Goal: Task Accomplishment & Management: Manage account settings

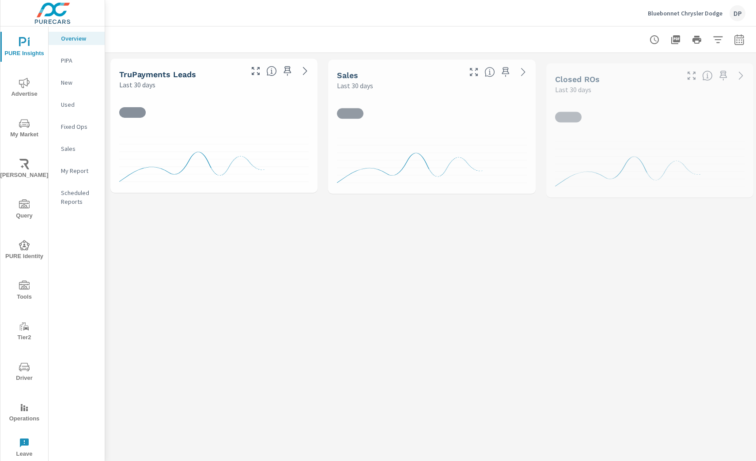
click at [75, 173] on p "My Report" at bounding box center [79, 170] width 37 height 9
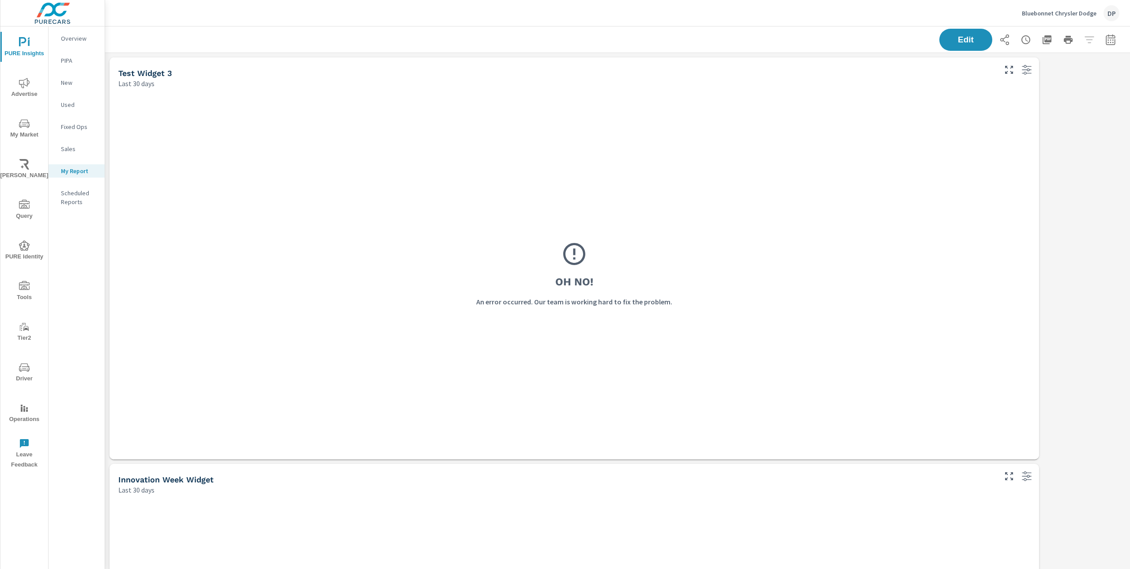
scroll to position [831, 1032]
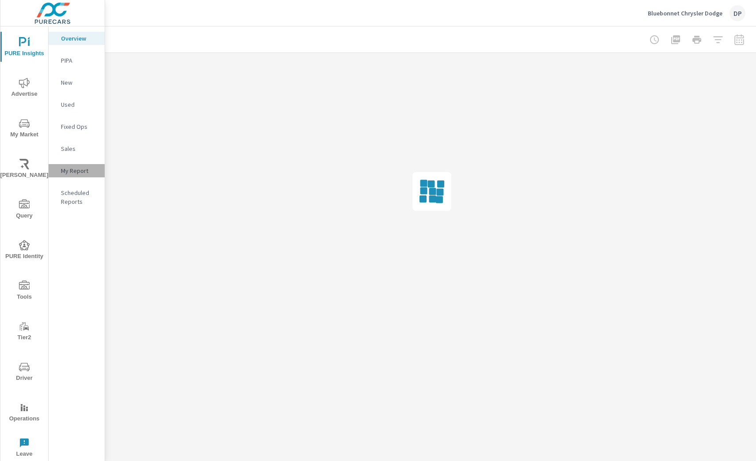
click at [85, 169] on p "My Report" at bounding box center [79, 170] width 37 height 9
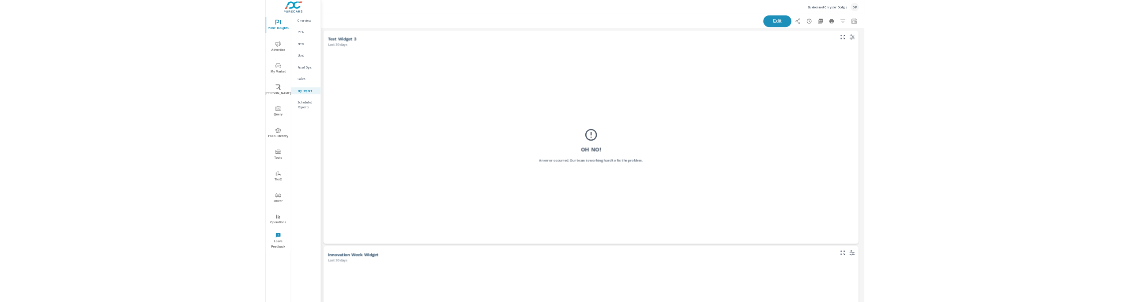
scroll to position [831, 1032]
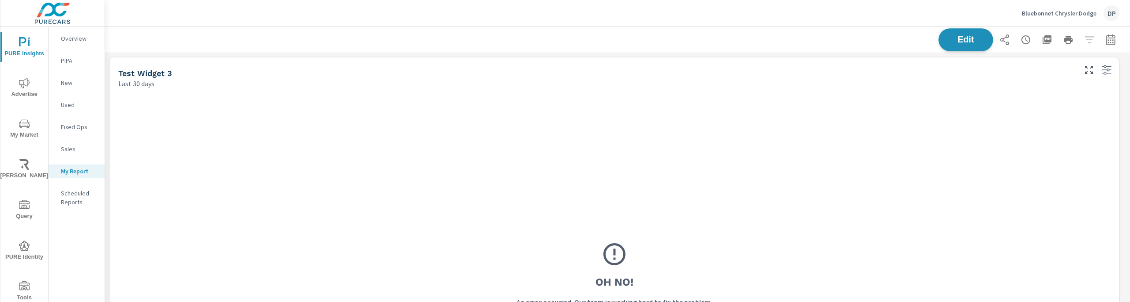
click at [755, 37] on span "Edit" at bounding box center [966, 39] width 36 height 8
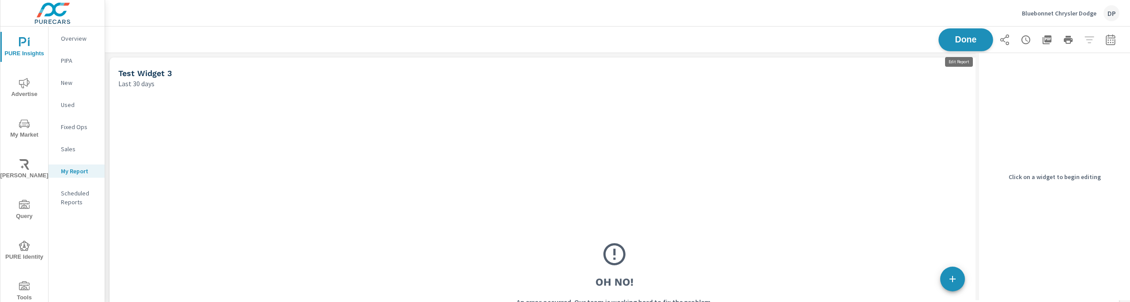
scroll to position [831, 878]
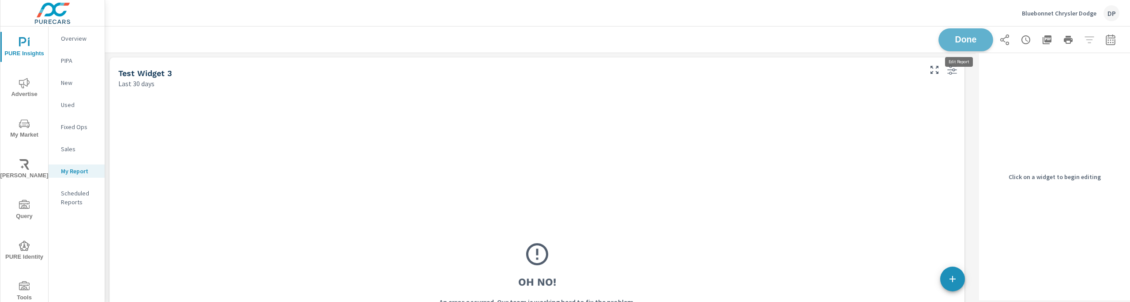
click at [755, 39] on span "Done" at bounding box center [966, 39] width 36 height 8
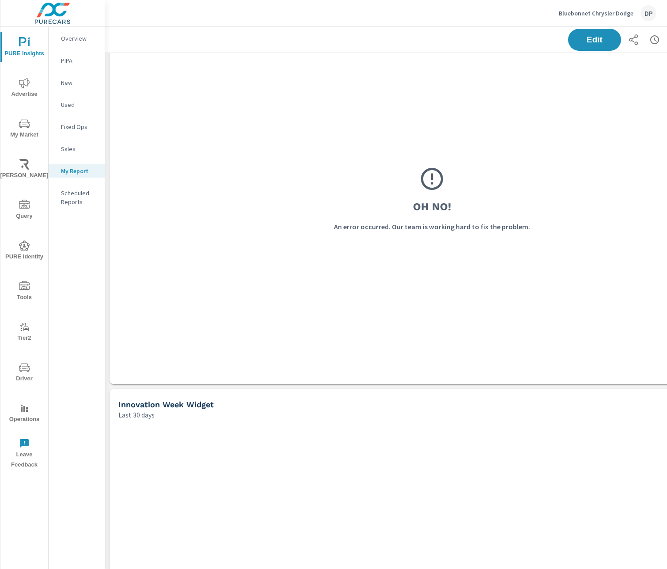
scroll to position [0, 0]
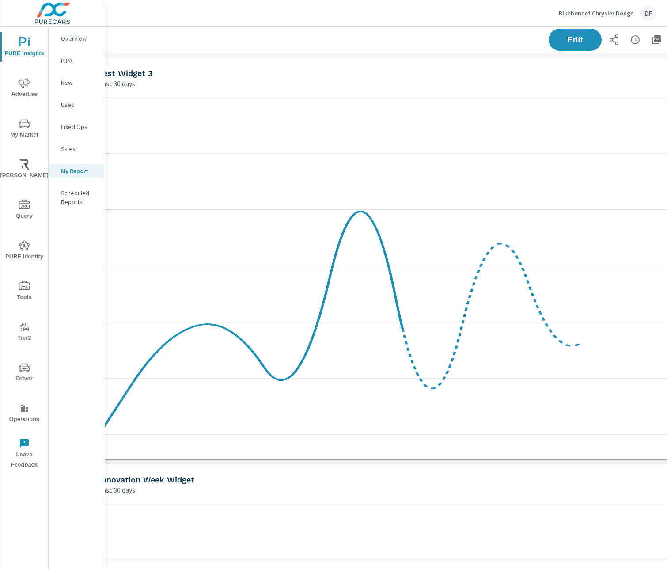
scroll to position [0, 98]
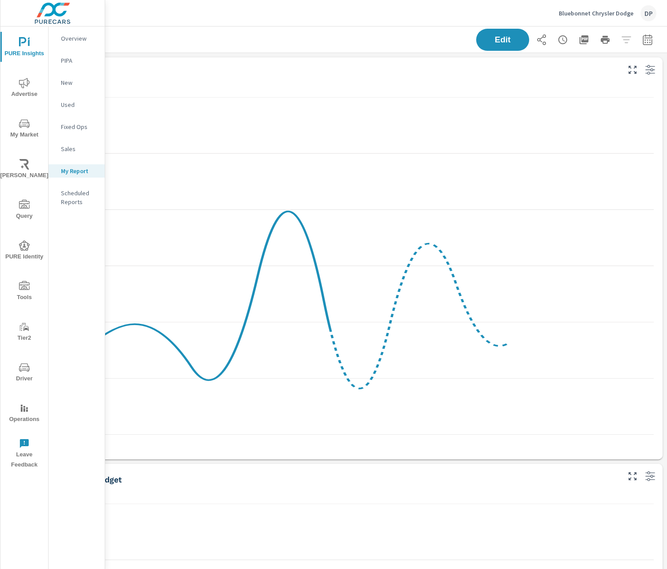
click at [653, 457] on div at bounding box center [340, 273] width 645 height 371
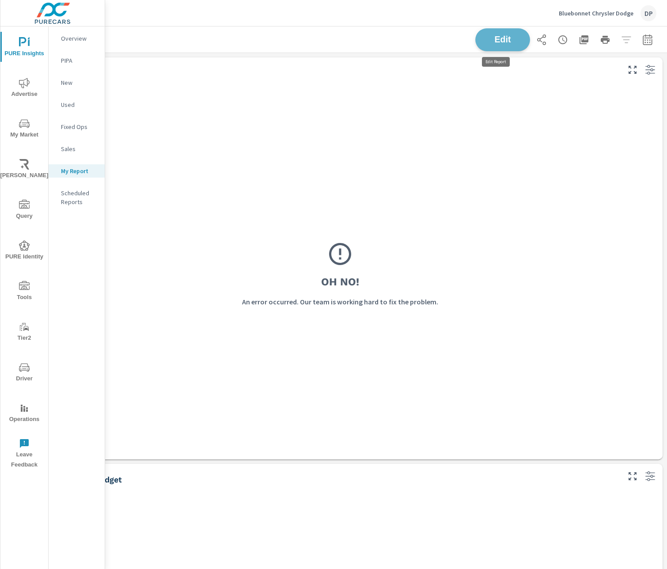
click at [501, 35] on span "Edit" at bounding box center [502, 39] width 36 height 8
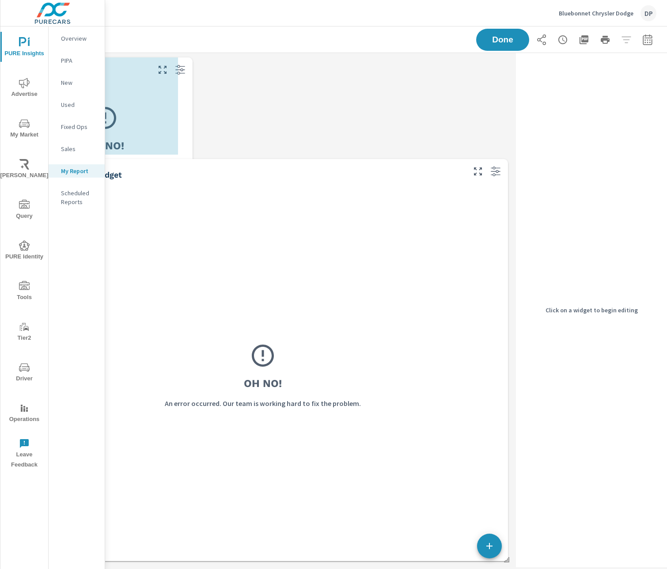
scroll to position [4, 4]
drag, startPoint x: 502, startPoint y: 458, endPoint x: 169, endPoint y: 183, distance: 431.5
click at [169, 183] on div "Test Widget 3 Last 30 days Oh No! An error occurred. Our team is working hard t…" at bounding box center [262, 309] width 499 height 512
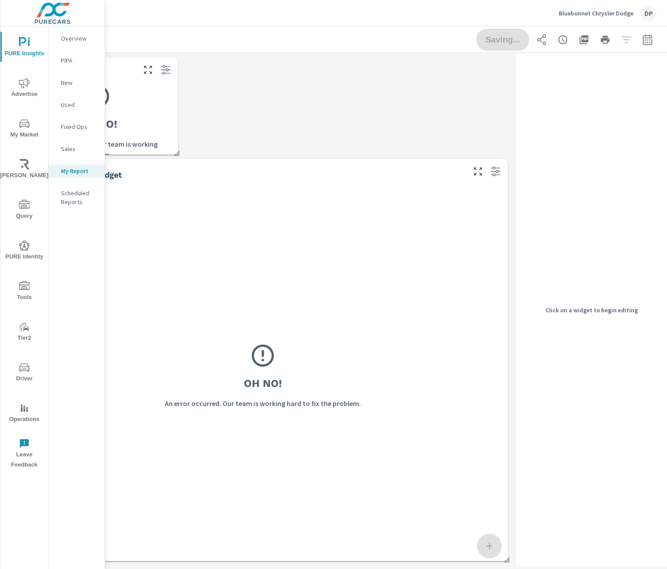
scroll to position [5, 98]
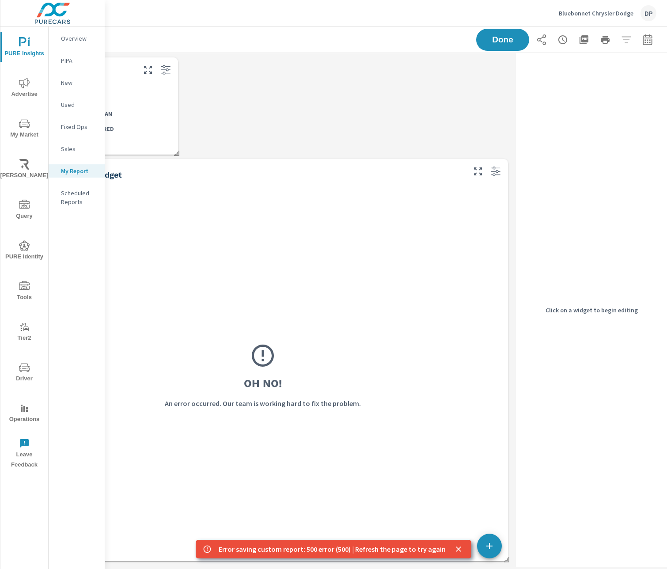
click at [476, 430] on div "Oh No! An error occurred. Our team is working hard to fix the problem." at bounding box center [262, 375] width 472 height 353
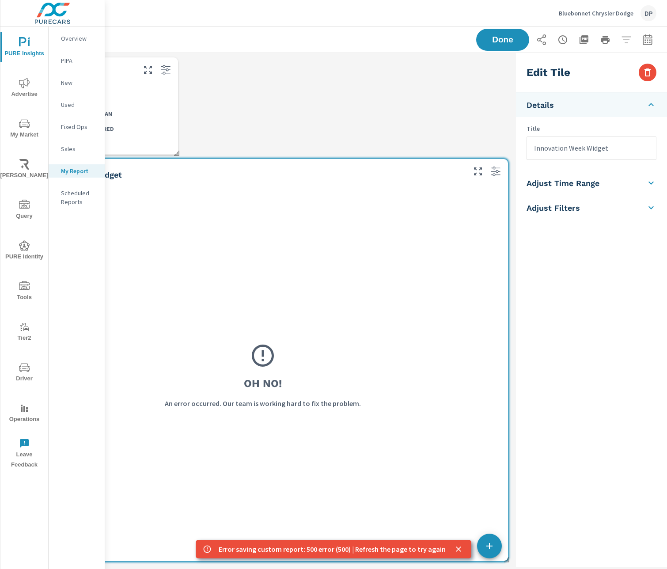
drag, startPoint x: 501, startPoint y: 555, endPoint x: 455, endPoint y: 510, distance: 64.9
click at [455, 510] on div "Test Widget 3 Last 30 days Oh No! An Error Occurred Innovation Week Widget Last…" at bounding box center [339, 310] width 653 height 514
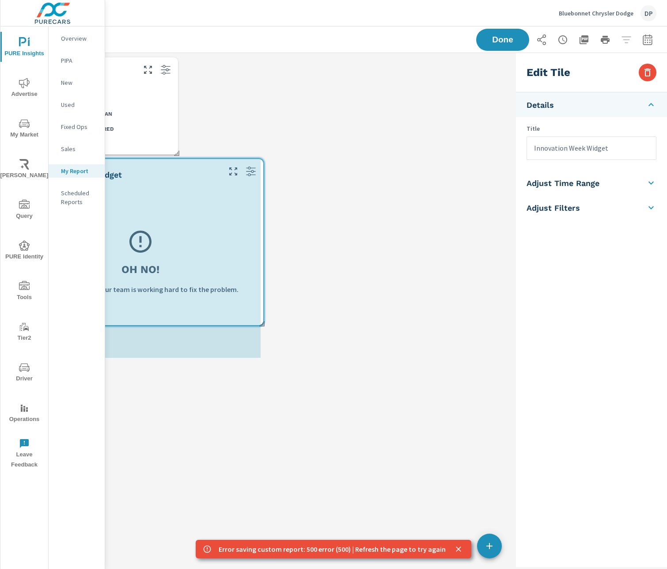
scroll to position [4, 4]
drag, startPoint x: 502, startPoint y: 555, endPoint x: 242, endPoint y: 306, distance: 359.7
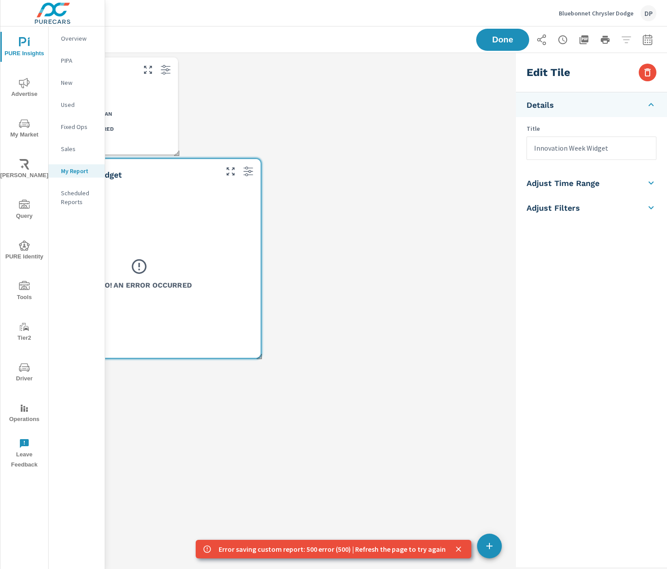
click at [327, 391] on div "Test Widget 3 Last 30 days Oh No! An Error Occurred Innovation Week Widget Last…" at bounding box center [262, 310] width 499 height 514
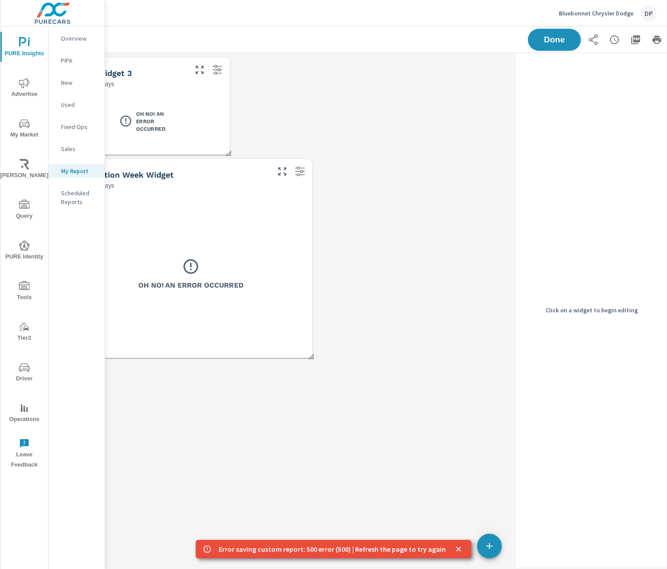
scroll to position [5, 0]
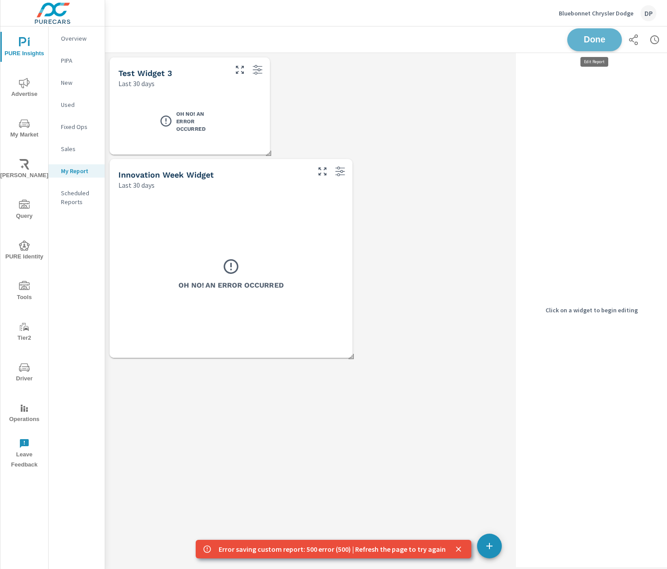
click at [604, 29] on button "Done" at bounding box center [594, 39] width 55 height 23
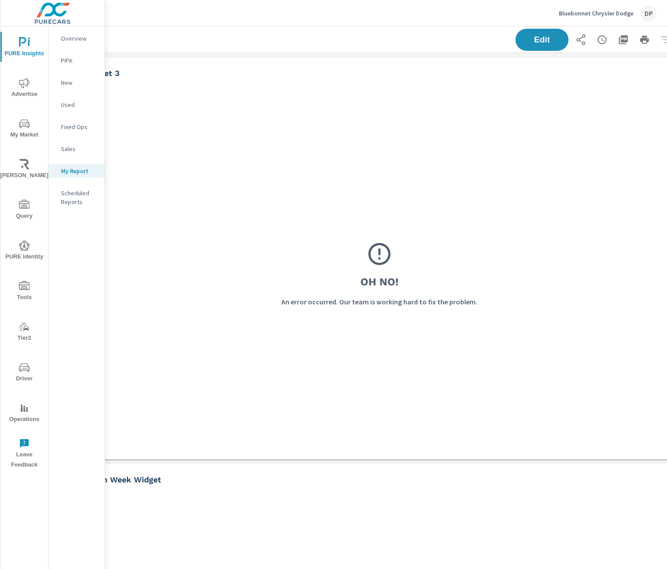
scroll to position [0, 98]
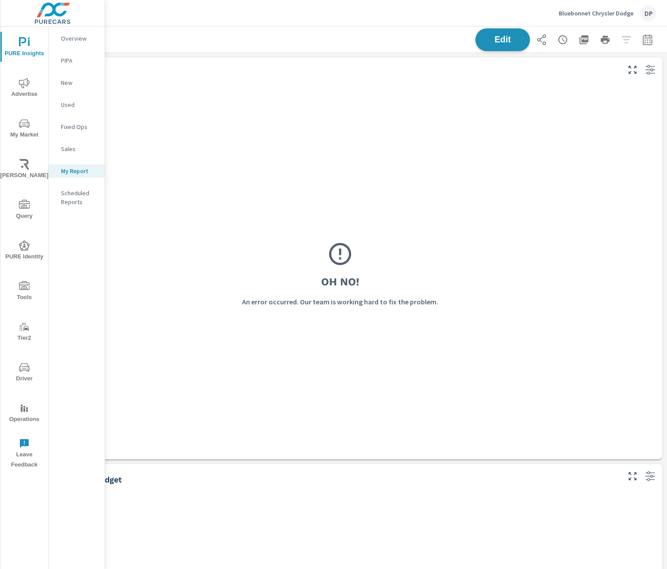
click at [505, 39] on span "Edit" at bounding box center [502, 39] width 36 height 8
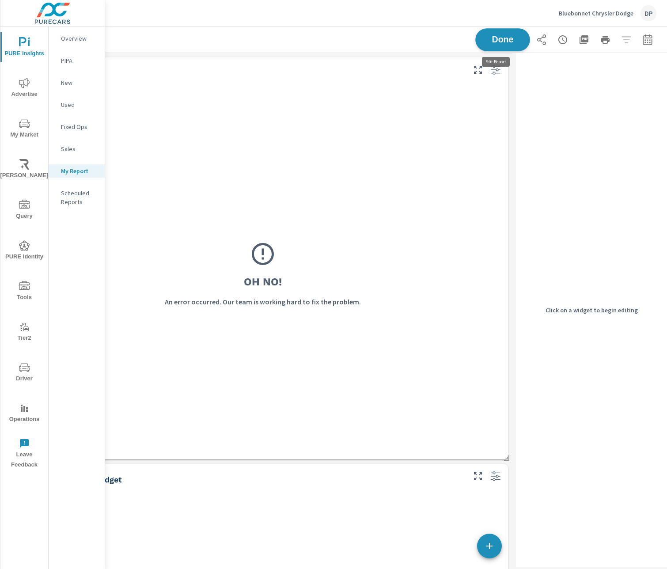
scroll to position [831, 513]
click at [453, 166] on div "Oh No! An error occurred. Our team is working hard to fix the problem." at bounding box center [262, 273] width 472 height 353
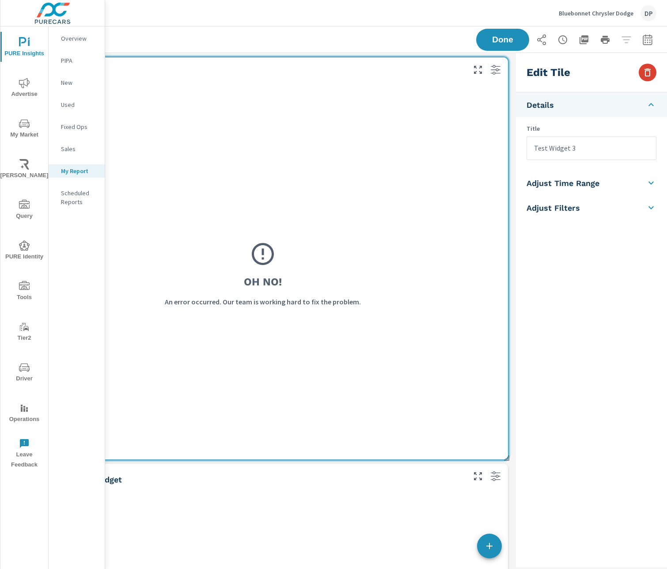
click at [640, 78] on button "button" at bounding box center [647, 73] width 18 height 18
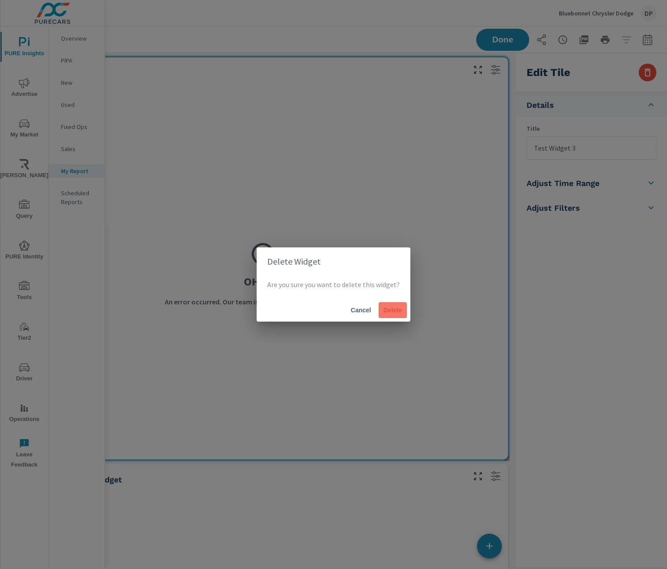
click at [386, 311] on span "Delete" at bounding box center [392, 310] width 21 height 8
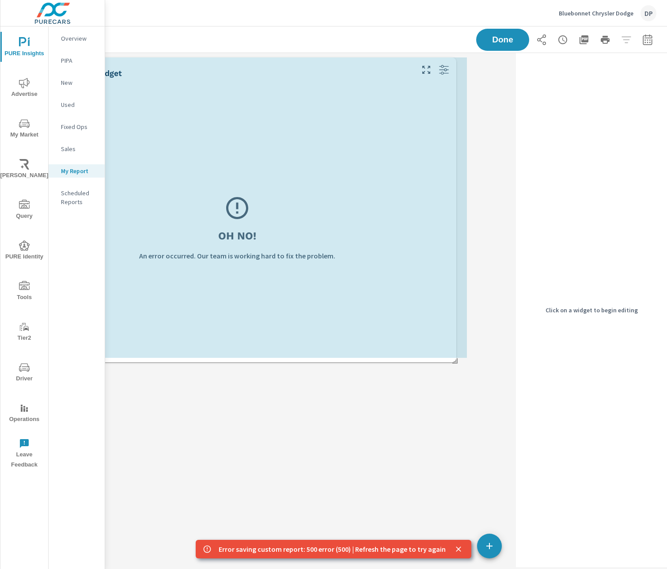
scroll to position [343, 513]
drag, startPoint x: 497, startPoint y: 456, endPoint x: 440, endPoint y: 345, distance: 124.8
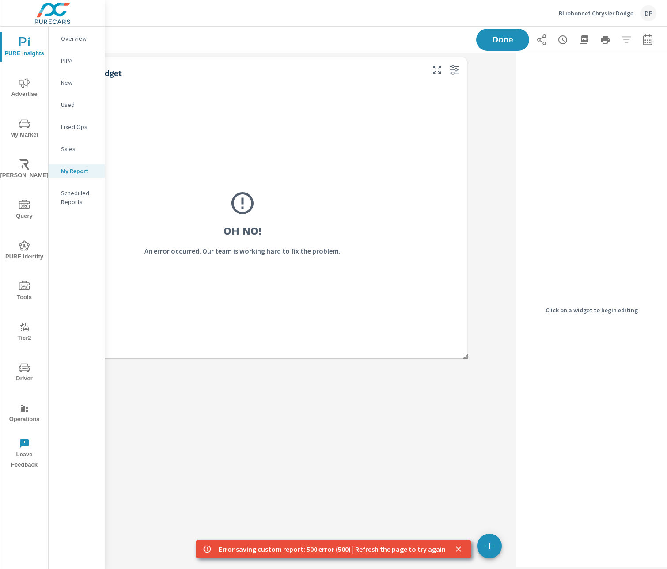
click at [461, 359] on div "Innovation Week Widget Last 30 days Oh No! An error occurred. Our team is worki…" at bounding box center [262, 207] width 499 height 309
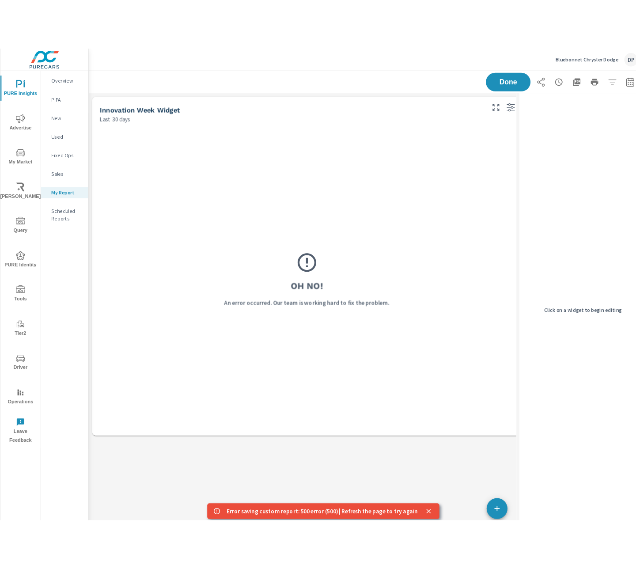
scroll to position [424, 513]
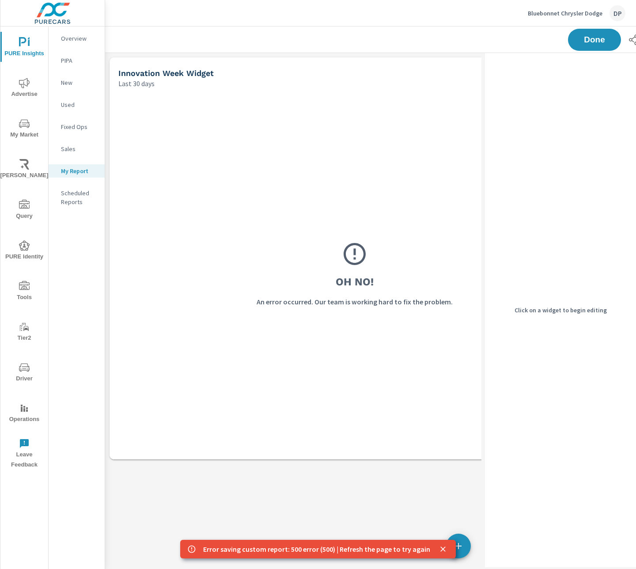
click at [514, 148] on div "Click on a widget to begin editing" at bounding box center [560, 310] width 151 height 514
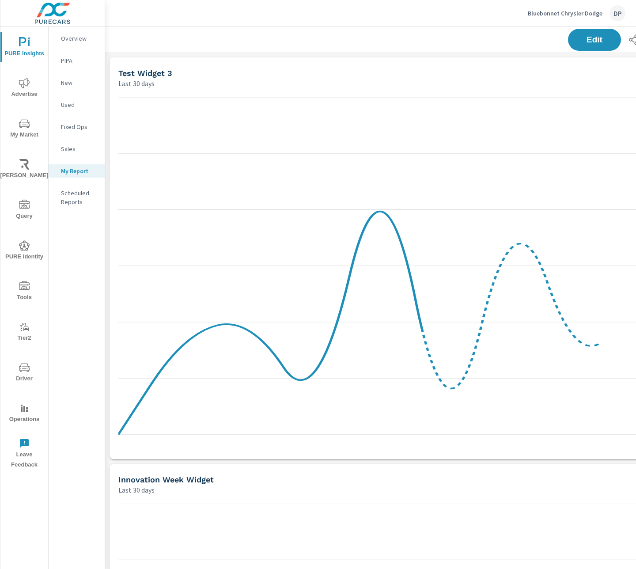
scroll to position [831, 667]
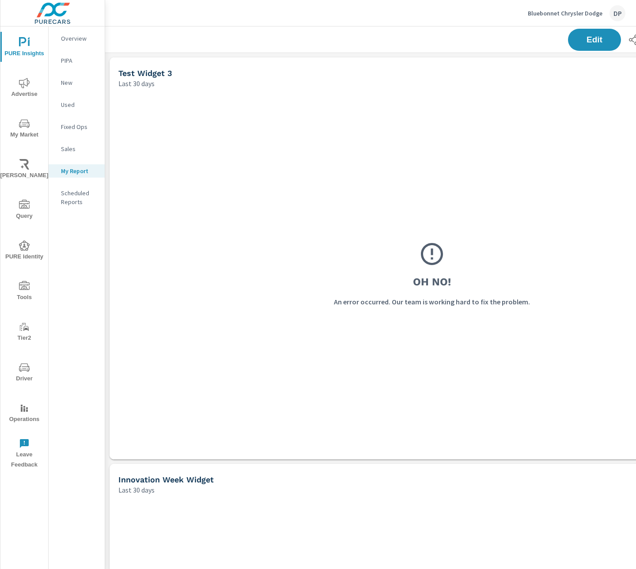
click at [585, 13] on p "Bluebonnet Chrysler Dodge" at bounding box center [565, 13] width 75 height 8
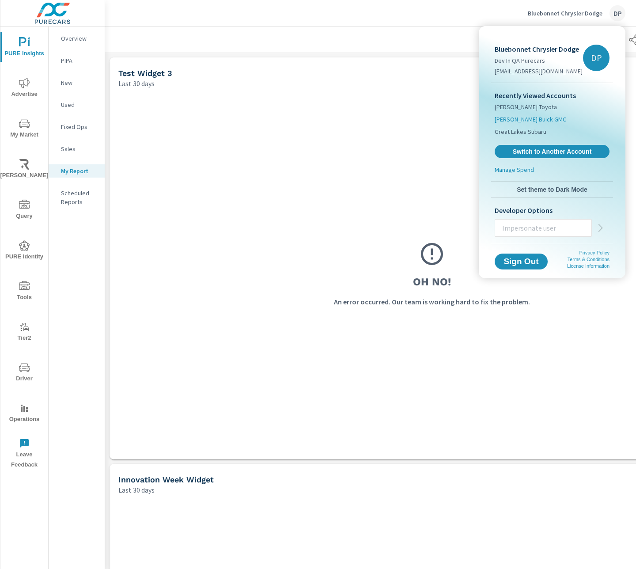
click at [532, 118] on span "[PERSON_NAME] Buick GMC" at bounding box center [531, 119] width 72 height 9
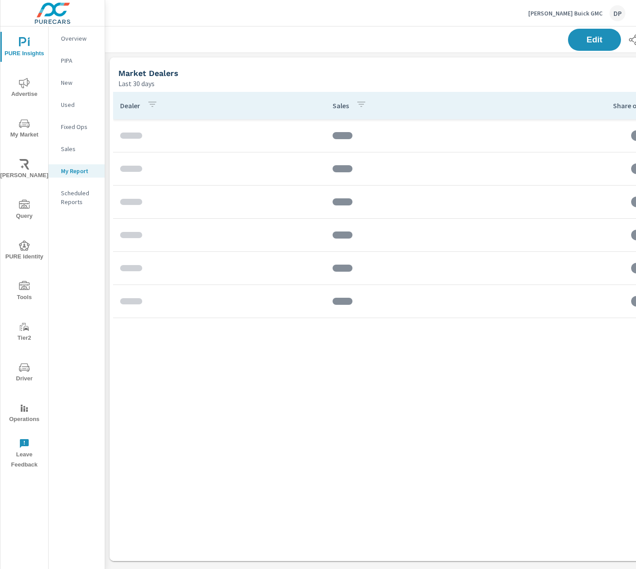
scroll to position [526, 667]
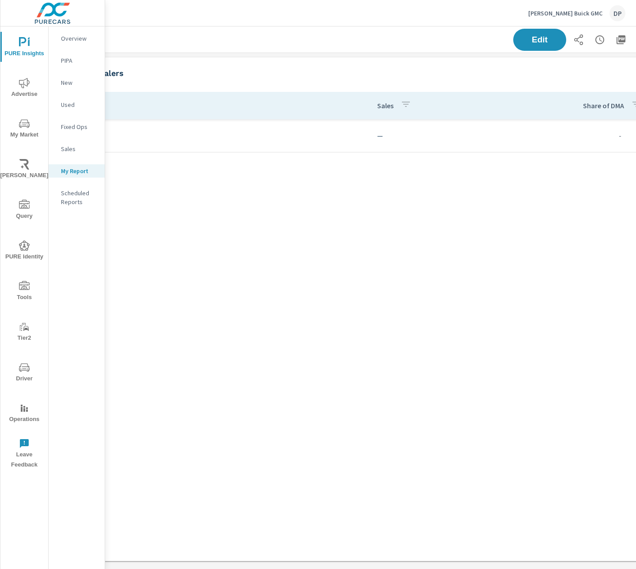
scroll to position [0, 129]
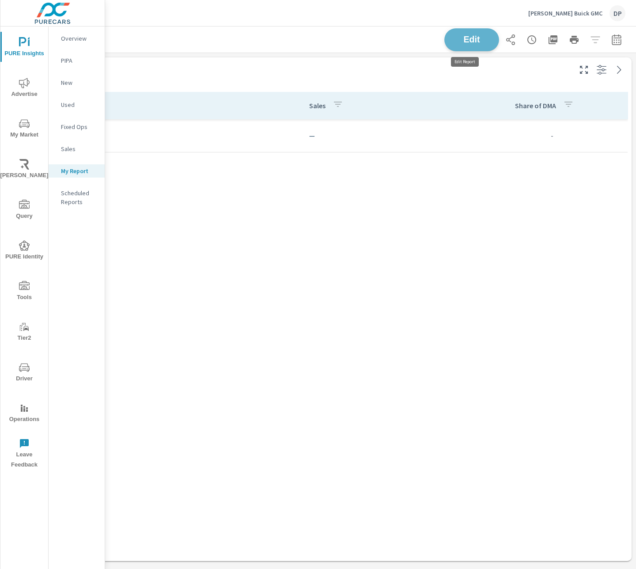
click at [462, 41] on span "Edit" at bounding box center [471, 39] width 36 height 8
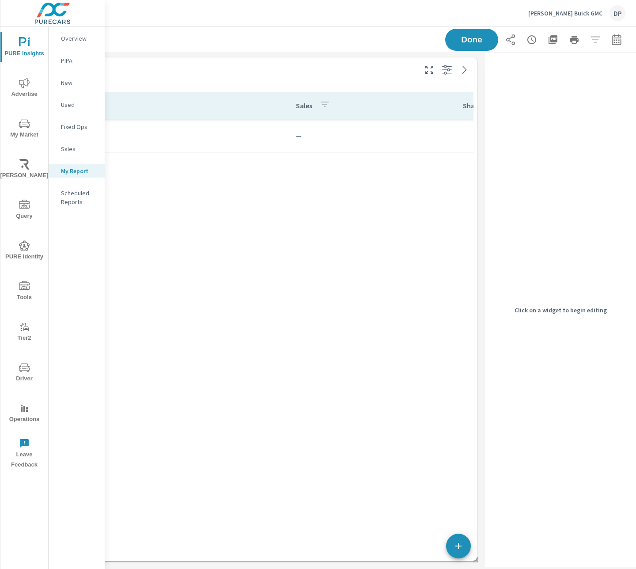
scroll to position [0, 76]
click at [612, 12] on div "DP" at bounding box center [617, 13] width 16 height 16
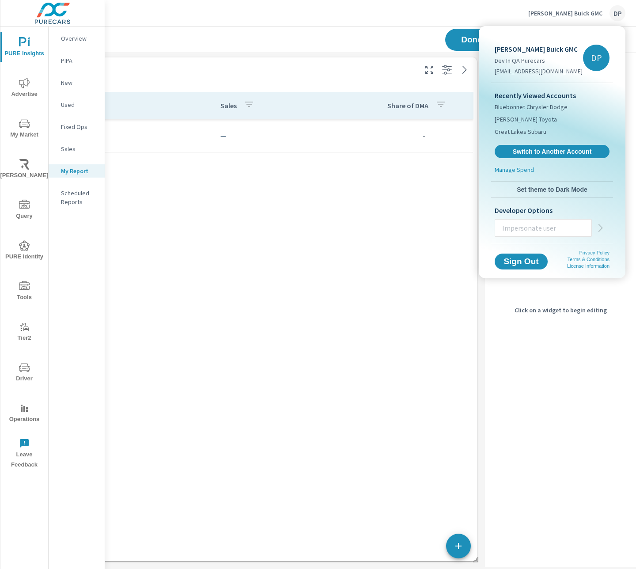
click at [471, 357] on div at bounding box center [318, 284] width 636 height 569
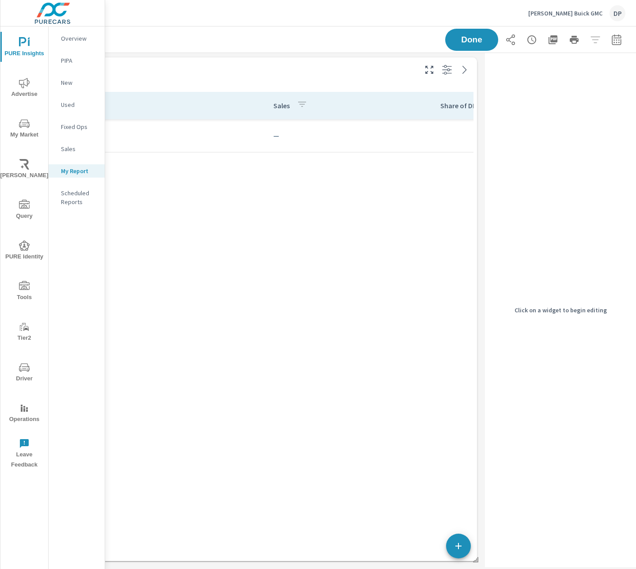
scroll to position [0, 0]
click at [88, 174] on p "My Report" at bounding box center [79, 170] width 37 height 9
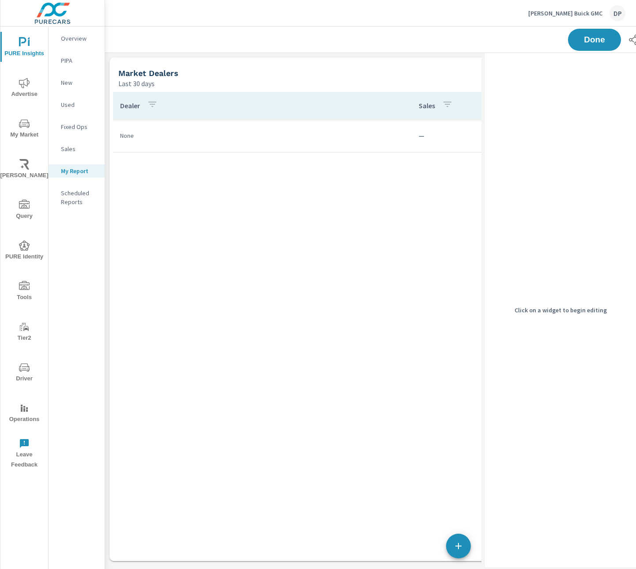
click at [77, 198] on p "Scheduled Reports" at bounding box center [79, 198] width 37 height 18
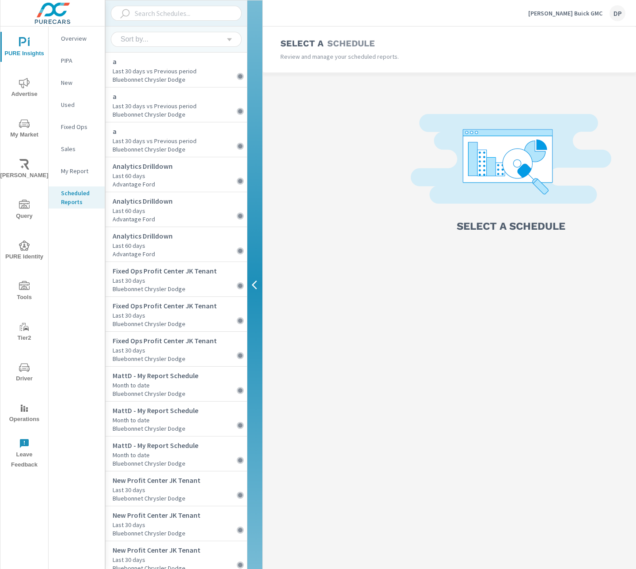
click at [71, 173] on p "My Report" at bounding box center [79, 170] width 37 height 9
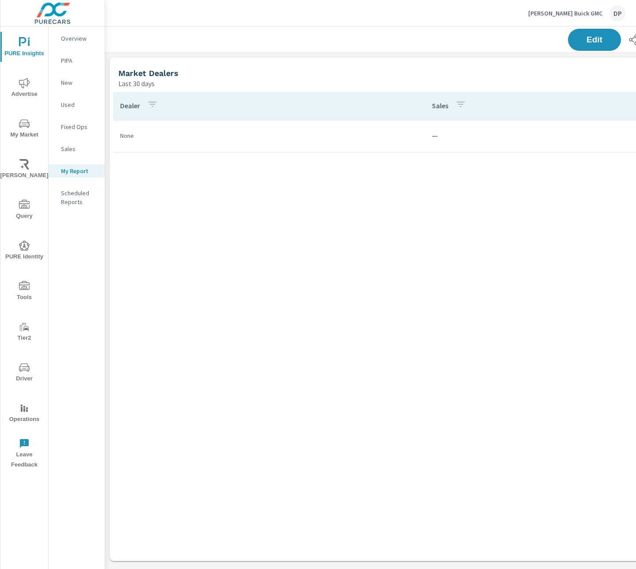
scroll to position [526, 667]
click at [23, 95] on span "Advertise" at bounding box center [24, 89] width 42 height 22
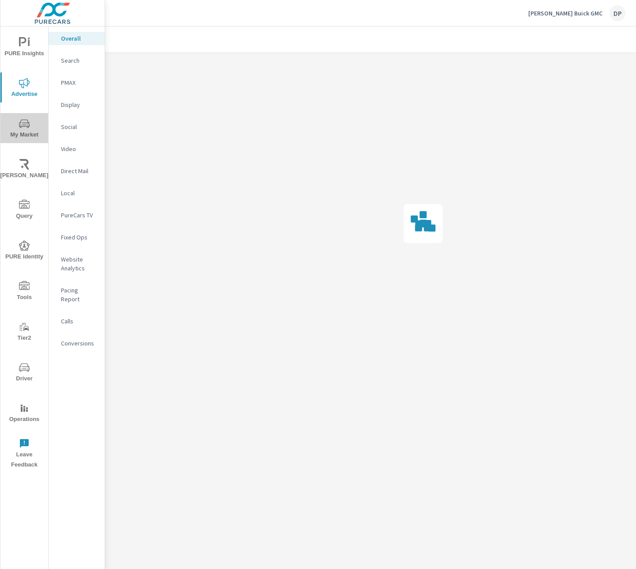
click at [23, 129] on span "My Market" at bounding box center [24, 129] width 42 height 22
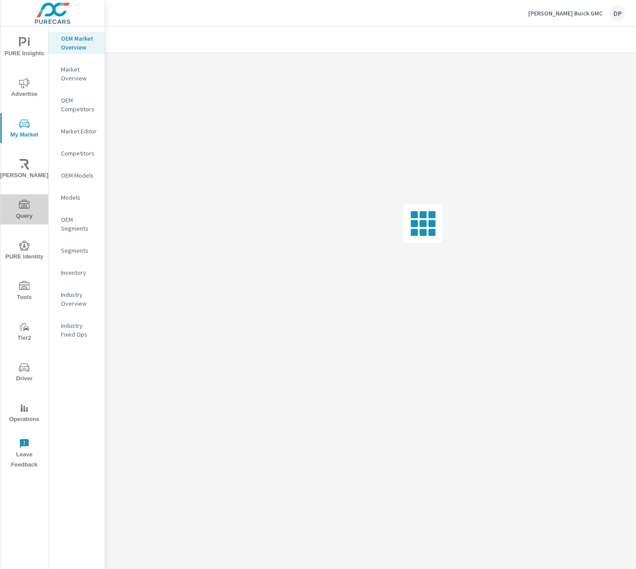
click at [27, 207] on icon "nav menu" at bounding box center [24, 204] width 11 height 9
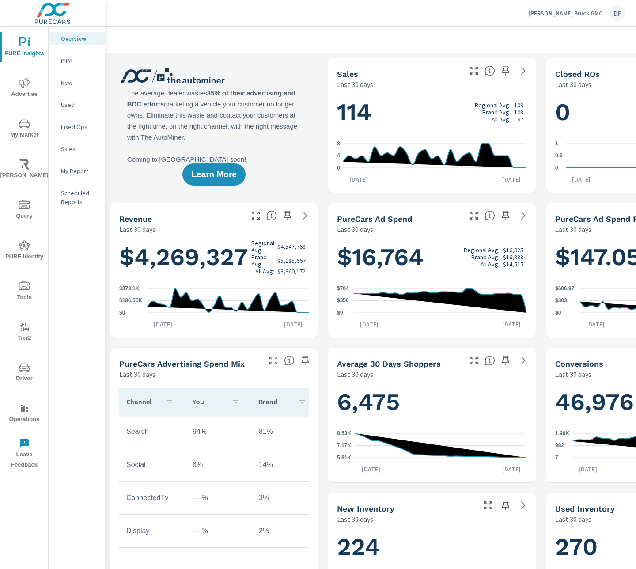
click at [66, 167] on p "My Report" at bounding box center [79, 170] width 37 height 9
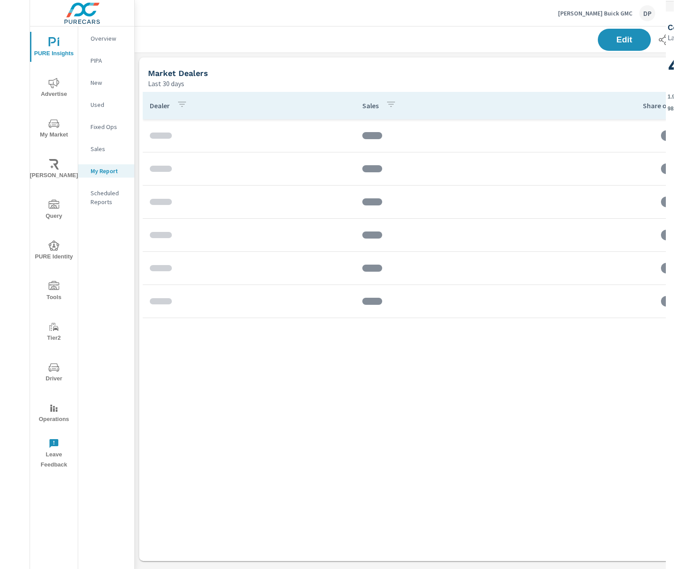
scroll to position [526, 667]
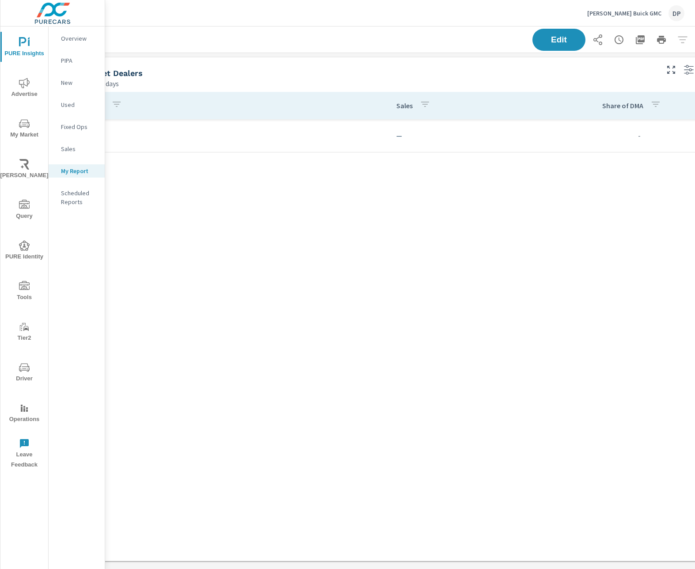
scroll to position [0, 71]
click at [533, 41] on span "Edit" at bounding box center [530, 39] width 36 height 8
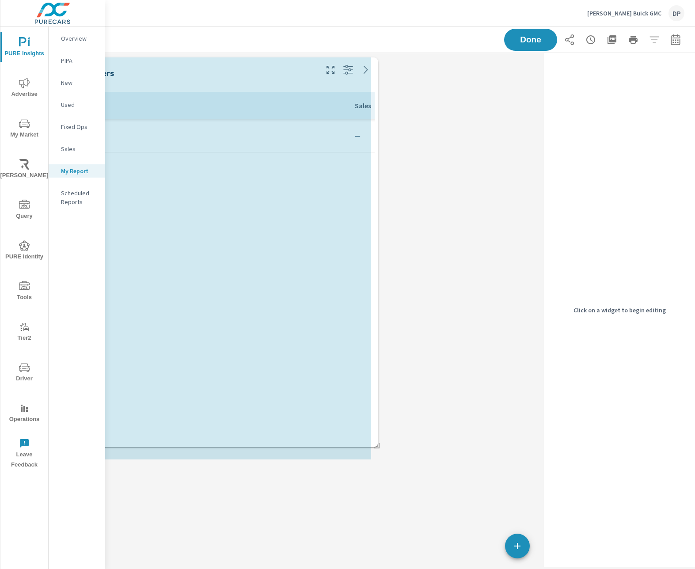
scroll to position [424, 513]
drag, startPoint x: 527, startPoint y: 559, endPoint x: 368, endPoint y: 443, distance: 196.7
click at [369, 443] on span at bounding box center [373, 442] width 9 height 9
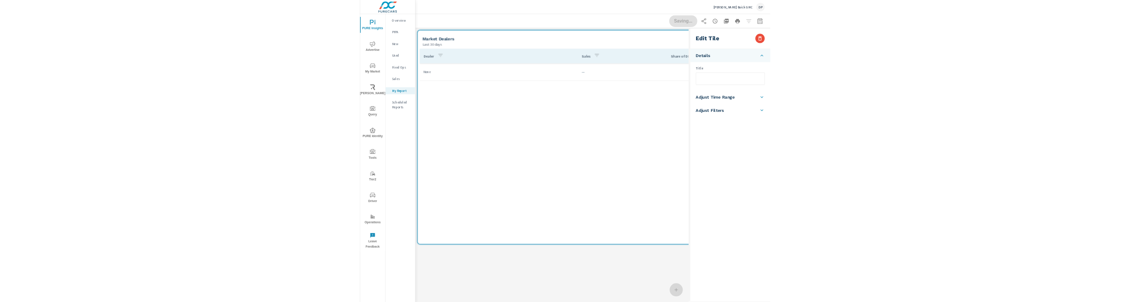
scroll to position [424, 878]
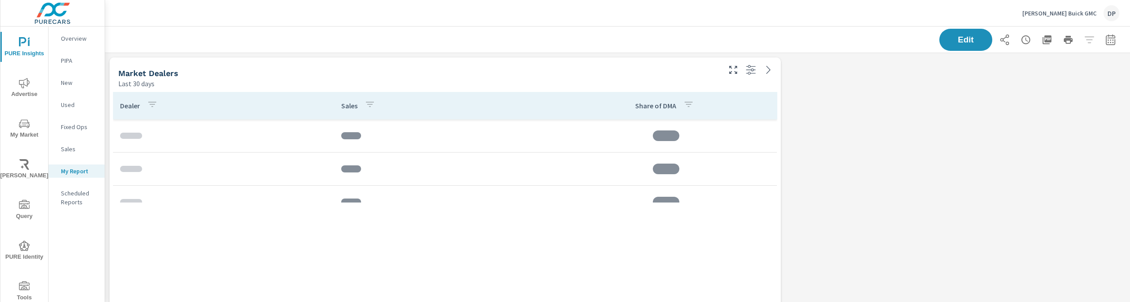
scroll to position [424, 1032]
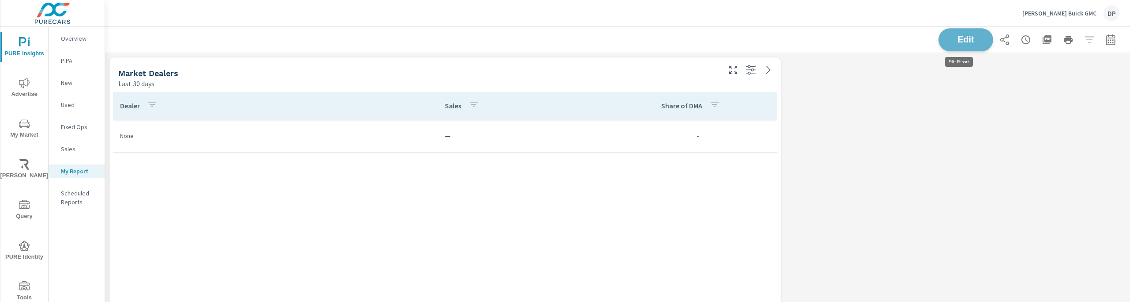
click at [950, 29] on button "Edit" at bounding box center [966, 39] width 55 height 23
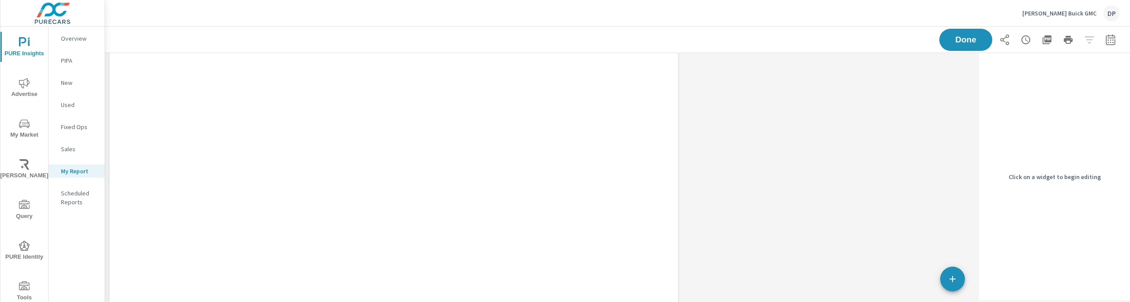
scroll to position [162, 0]
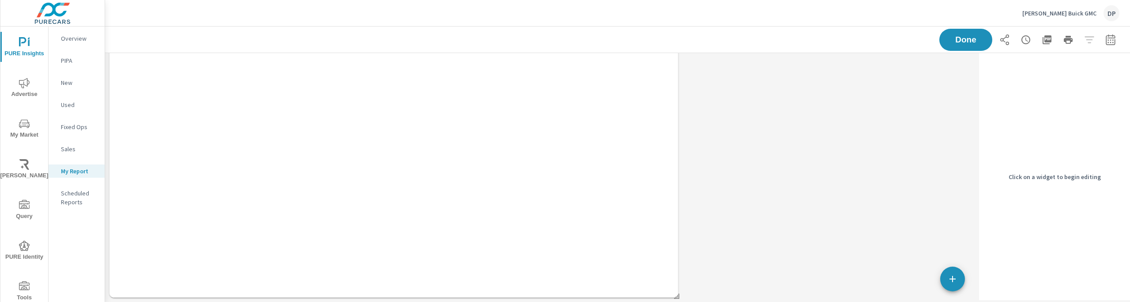
drag, startPoint x: 674, startPoint y: 298, endPoint x: 682, endPoint y: 287, distance: 13.2
click at [682, 287] on div "Market Dealers Last 30 days Dealer Sales Share of DMA None — -" at bounding box center [540, 96] width 871 height 411
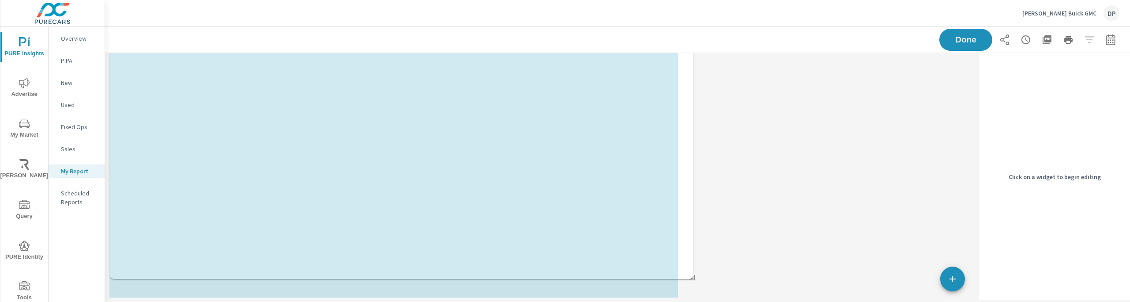
drag, startPoint x: 674, startPoint y: 298, endPoint x: 708, endPoint y: 261, distance: 49.7
click at [694, 270] on span at bounding box center [689, 274] width 9 height 9
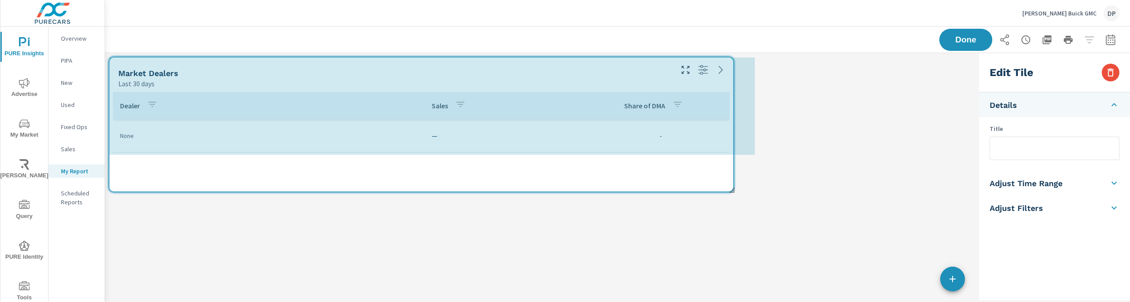
scroll to position [4, 4]
drag, startPoint x: 676, startPoint y: 296, endPoint x: 732, endPoint y: 189, distance: 121.5
click at [732, 189] on span at bounding box center [729, 186] width 9 height 9
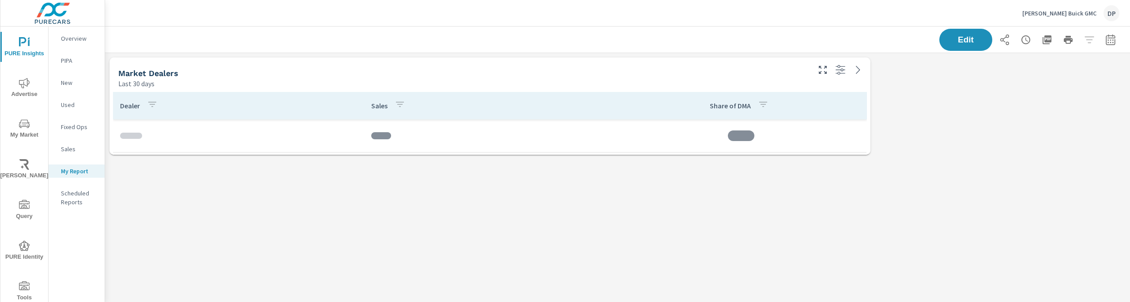
scroll to position [120, 1039]
click at [953, 45] on button "Edit" at bounding box center [966, 39] width 55 height 23
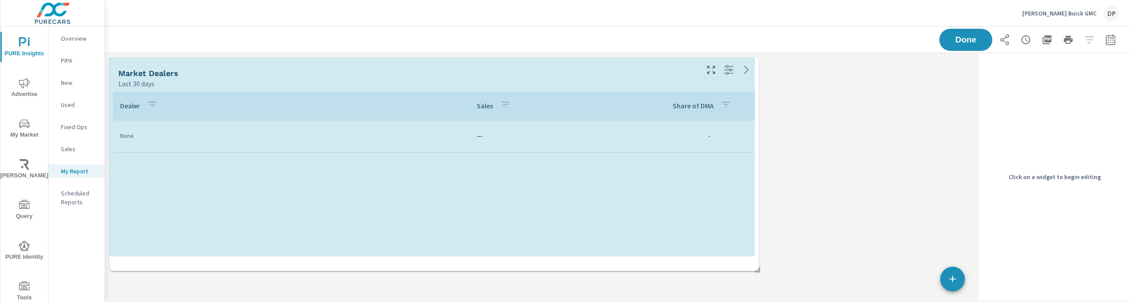
scroll to position [4, 4]
drag, startPoint x: 752, startPoint y: 152, endPoint x: 756, endPoint y: 272, distance: 119.3
click at [756, 271] on span at bounding box center [754, 266] width 9 height 9
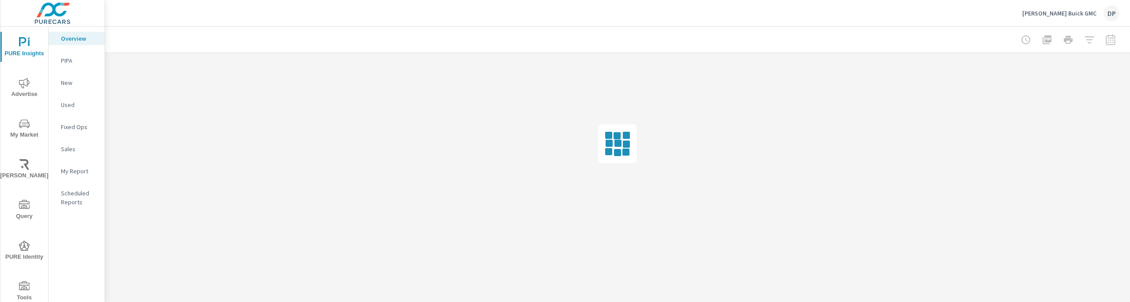
click at [75, 169] on p "My Report" at bounding box center [79, 170] width 37 height 9
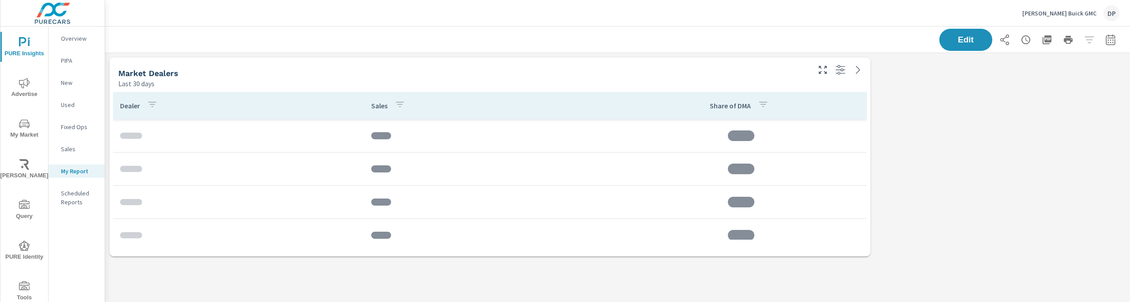
scroll to position [221, 1039]
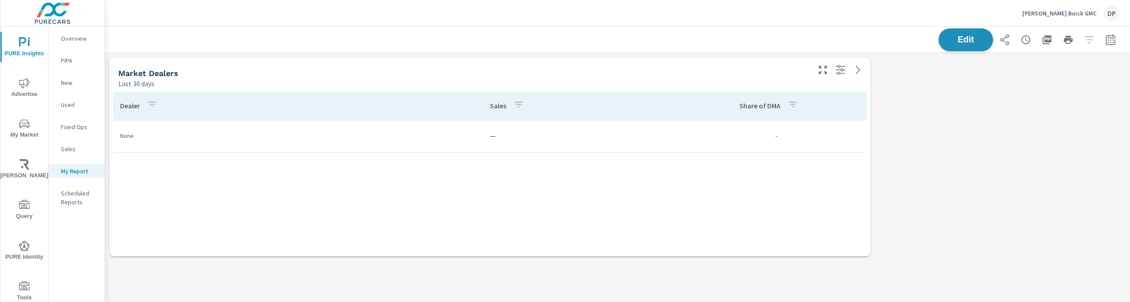
click at [964, 40] on span "Edit" at bounding box center [966, 39] width 36 height 8
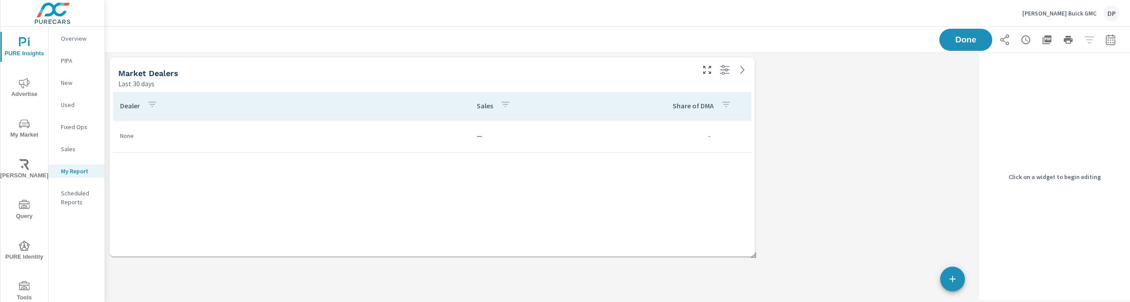
scroll to position [221, 884]
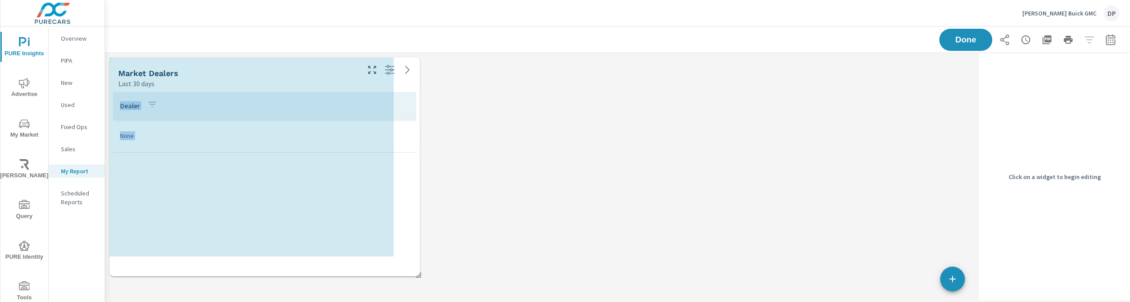
drag, startPoint x: 754, startPoint y: 257, endPoint x: 416, endPoint y: 276, distance: 338.3
click at [416, 276] on span at bounding box center [415, 271] width 9 height 9
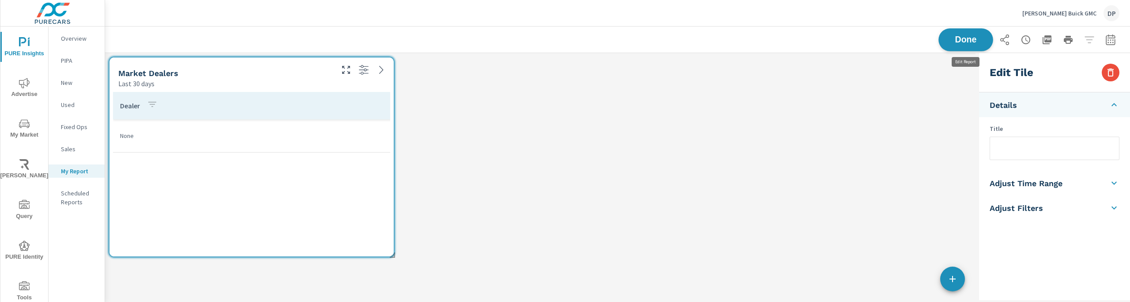
click at [954, 43] on span "Done" at bounding box center [966, 39] width 36 height 8
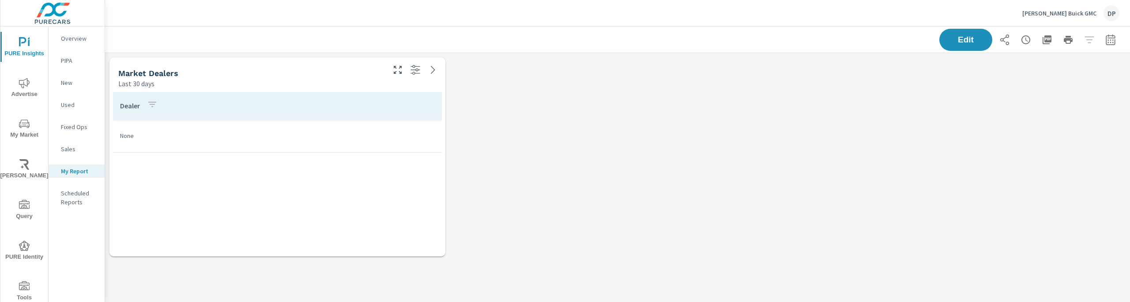
scroll to position [221, 1039]
click at [981, 43] on button "Edit" at bounding box center [966, 39] width 55 height 23
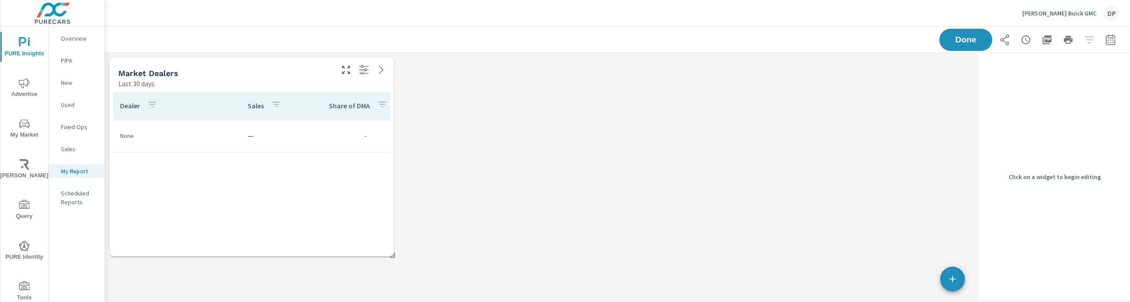
scroll to position [221, 884]
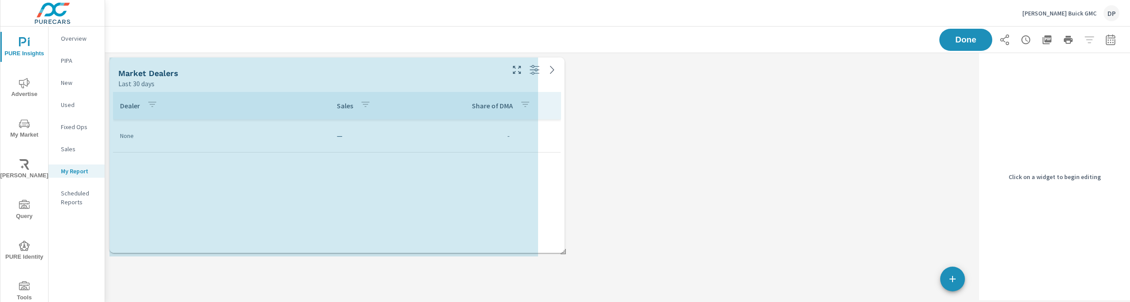
drag, startPoint x: 393, startPoint y: 256, endPoint x: 581, endPoint y: 252, distance: 188.6
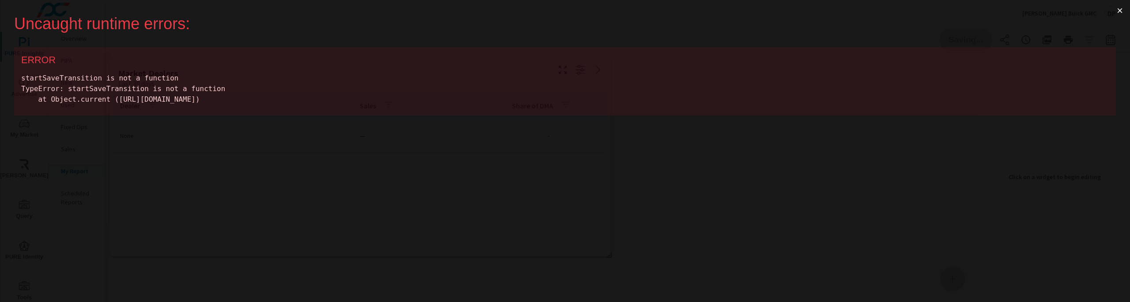
scroll to position [0, 0]
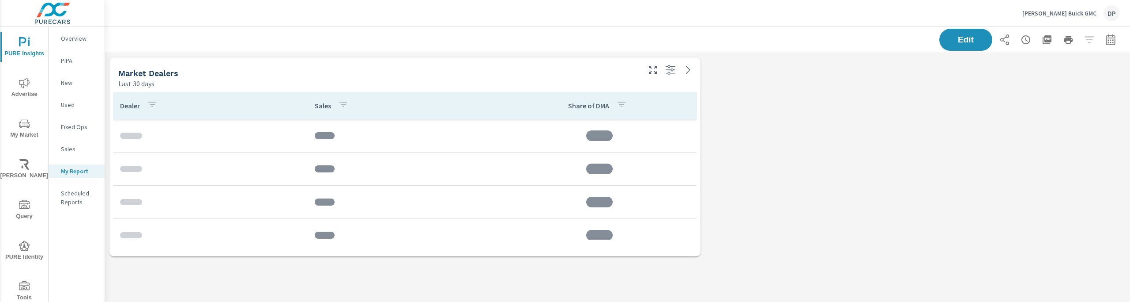
scroll to position [221, 1039]
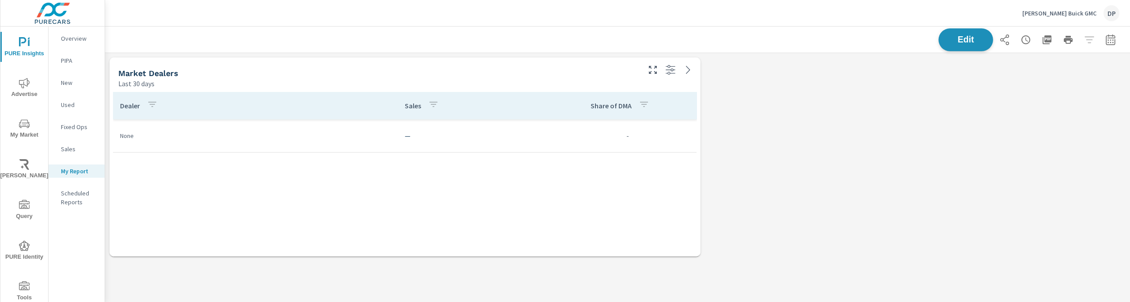
click at [954, 37] on span "Edit" at bounding box center [966, 39] width 36 height 8
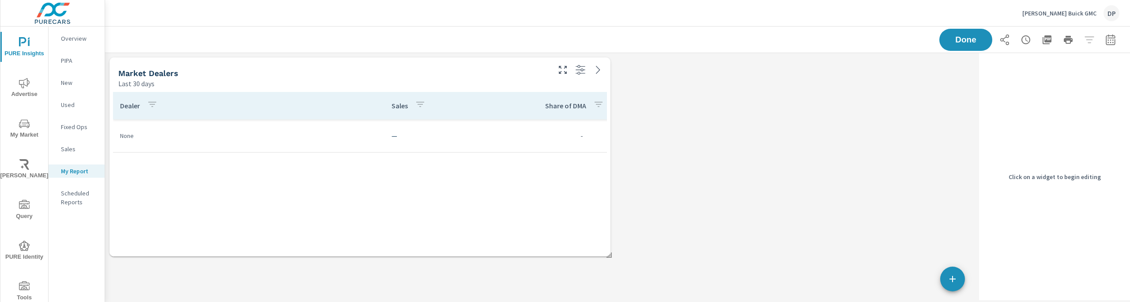
scroll to position [221, 884]
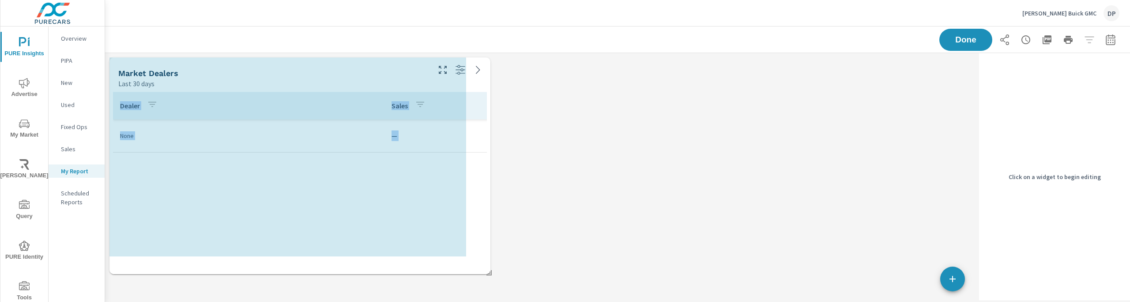
drag, startPoint x: 609, startPoint y: 255, endPoint x: 360, endPoint y: 273, distance: 249.2
click at [482, 273] on span at bounding box center [486, 269] width 9 height 9
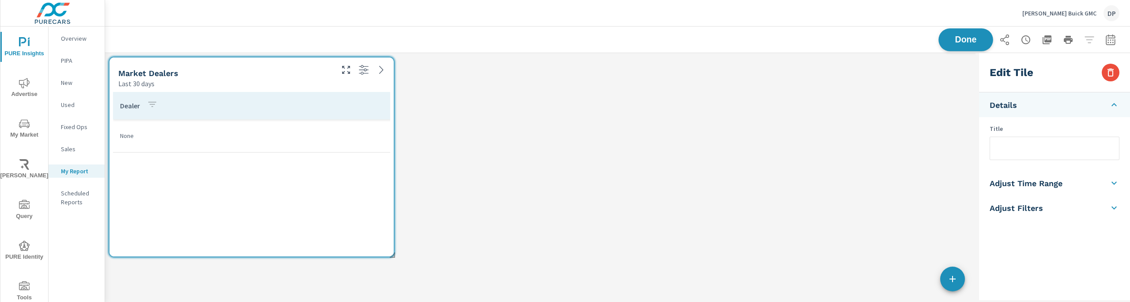
click at [951, 37] on span "Done" at bounding box center [966, 39] width 36 height 8
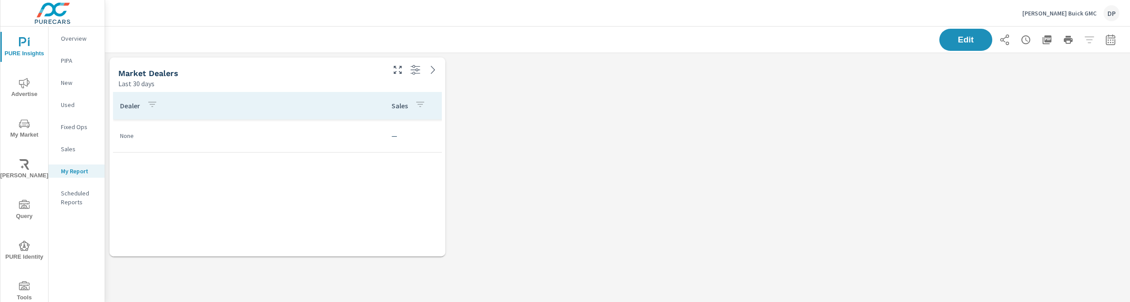
scroll to position [221, 1039]
